Goal: Information Seeking & Learning: Understand process/instructions

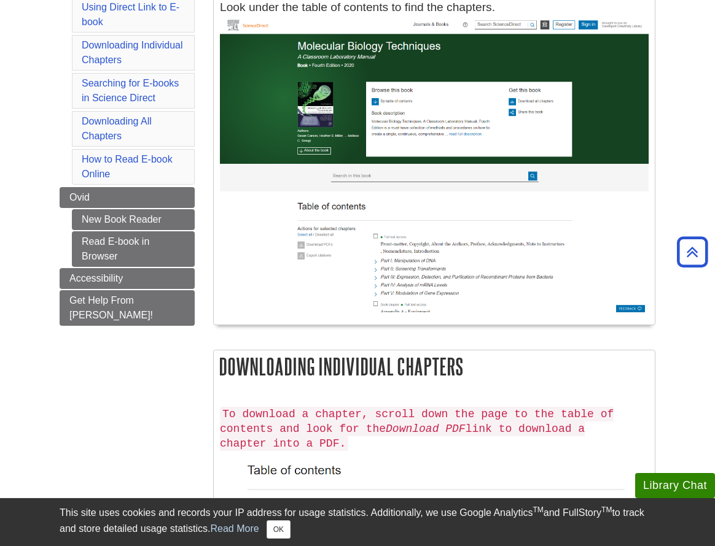
scroll to position [305, 0]
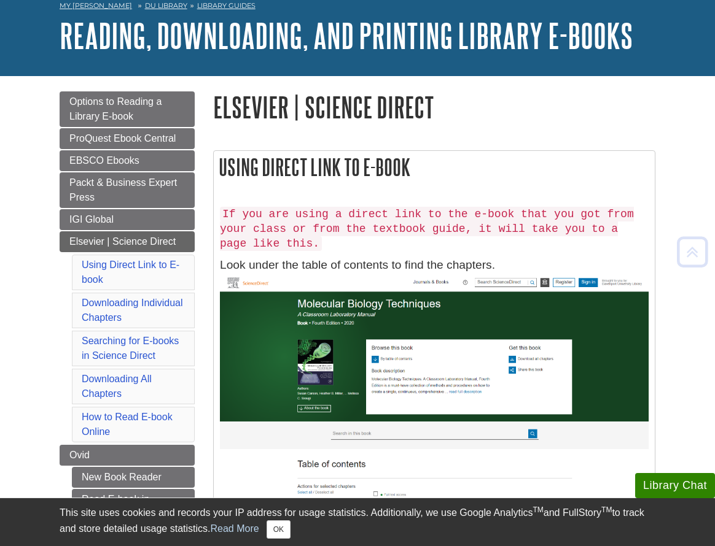
scroll to position [42, 0]
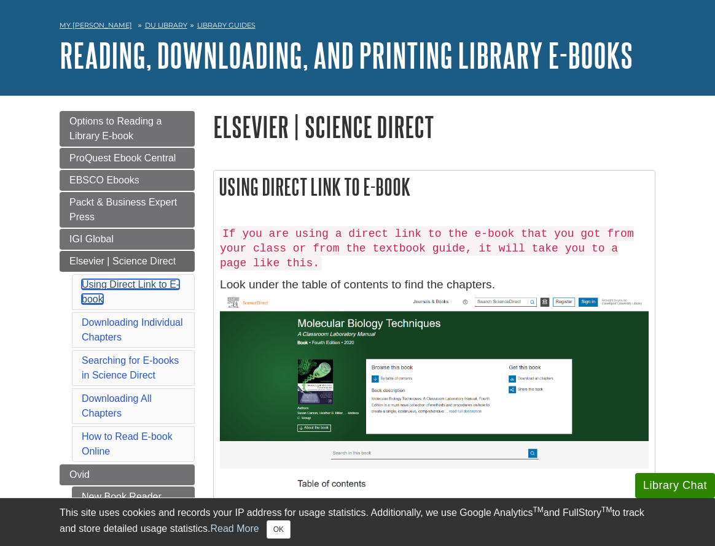
click at [151, 284] on link "Using Direct Link to E-book" at bounding box center [131, 291] width 98 height 25
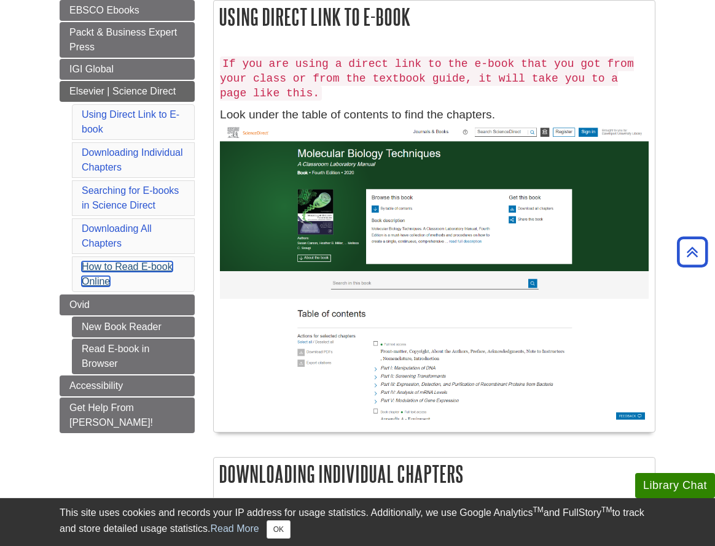
click at [136, 266] on link "How to Read E-book Online" at bounding box center [127, 274] width 91 height 25
